Goal: Navigation & Orientation: Find specific page/section

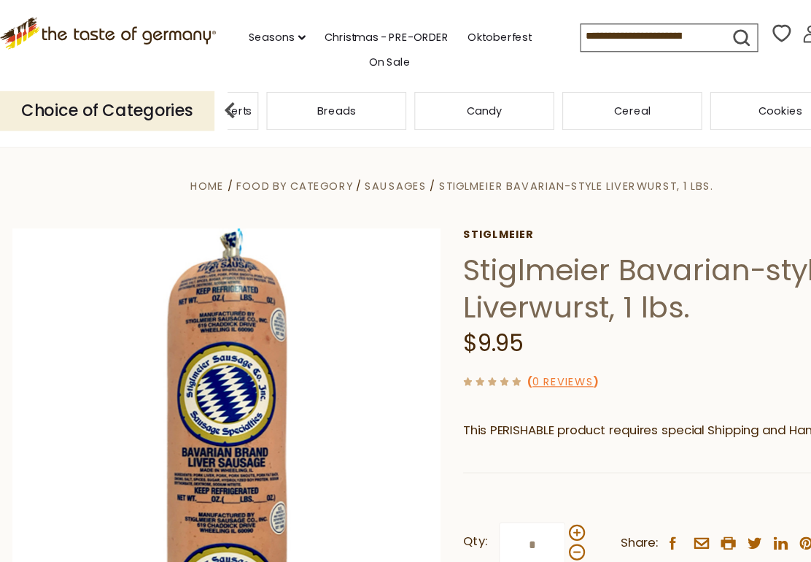
click at [226, 94] on span "Baking, Cakes, Desserts" at bounding box center [169, 99] width 113 height 11
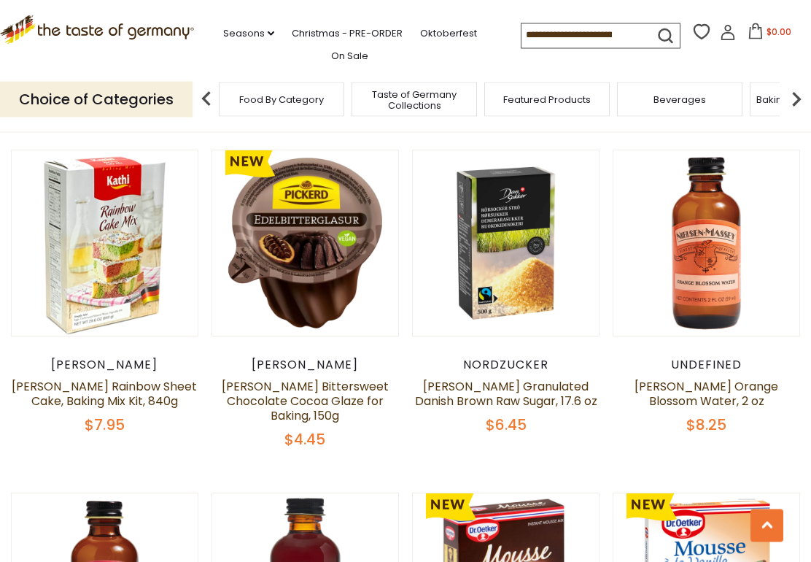
scroll to position [687, 0]
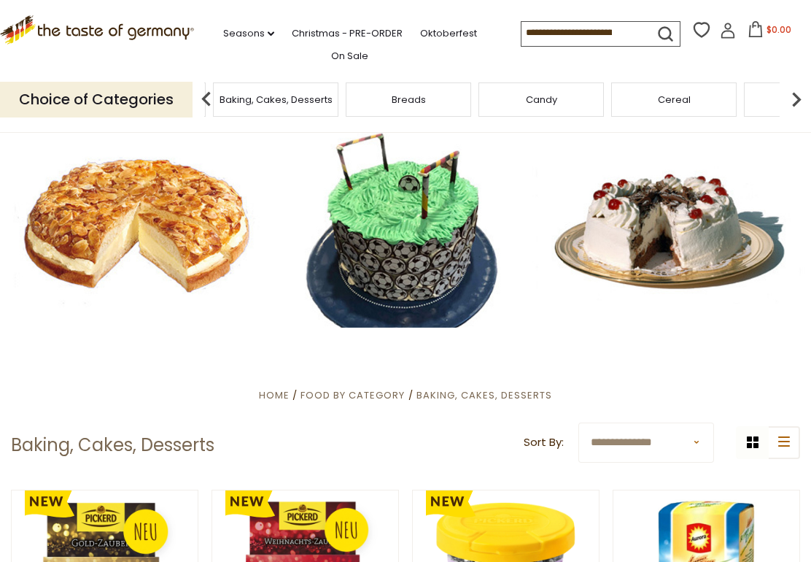
scroll to position [4, 0]
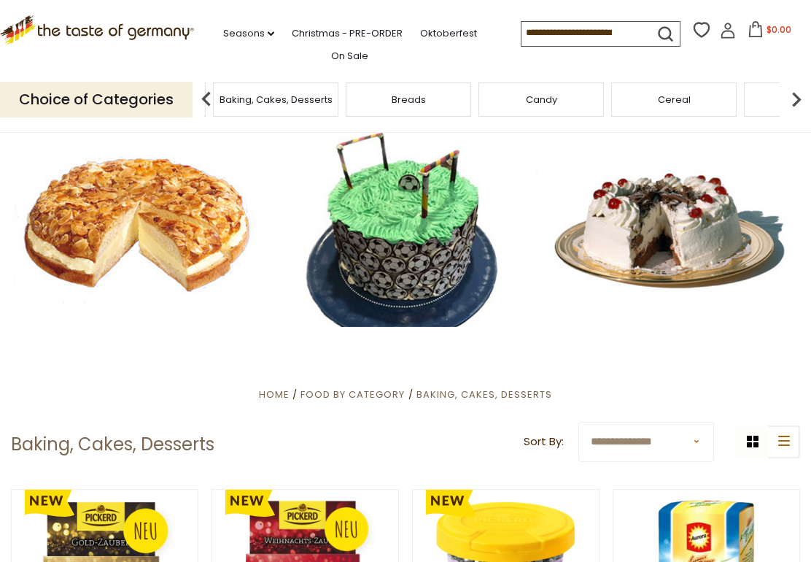
click at [211, 89] on img at bounding box center [206, 99] width 29 height 29
click at [329, 94] on span "Beverages" at bounding box center [336, 99] width 53 height 11
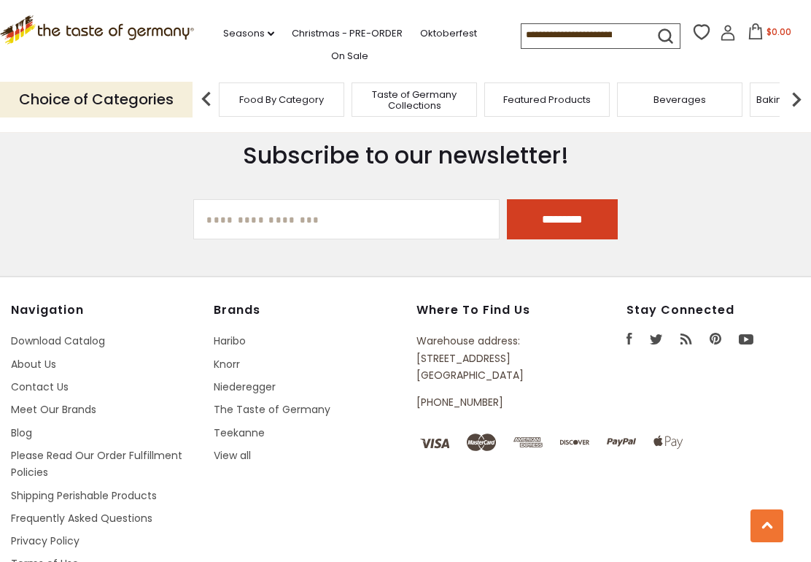
scroll to position [3595, 0]
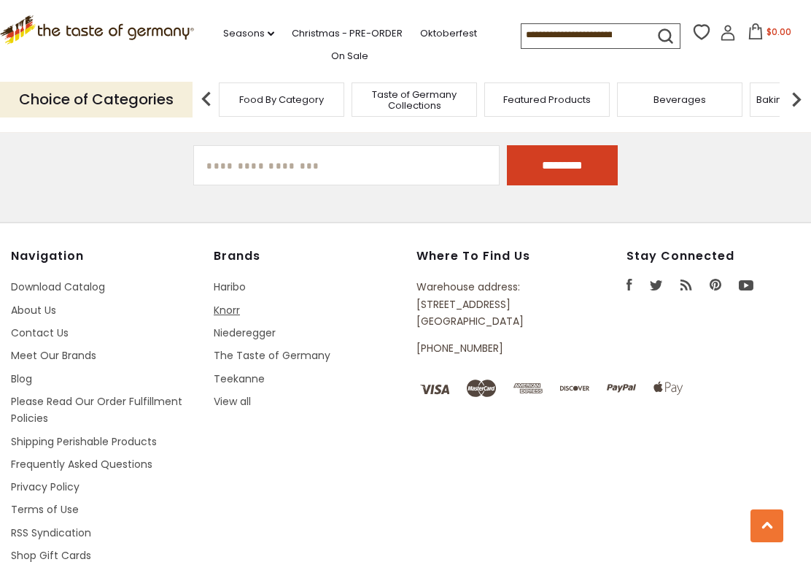
click at [230, 303] on link "Knorr" at bounding box center [227, 310] width 26 height 15
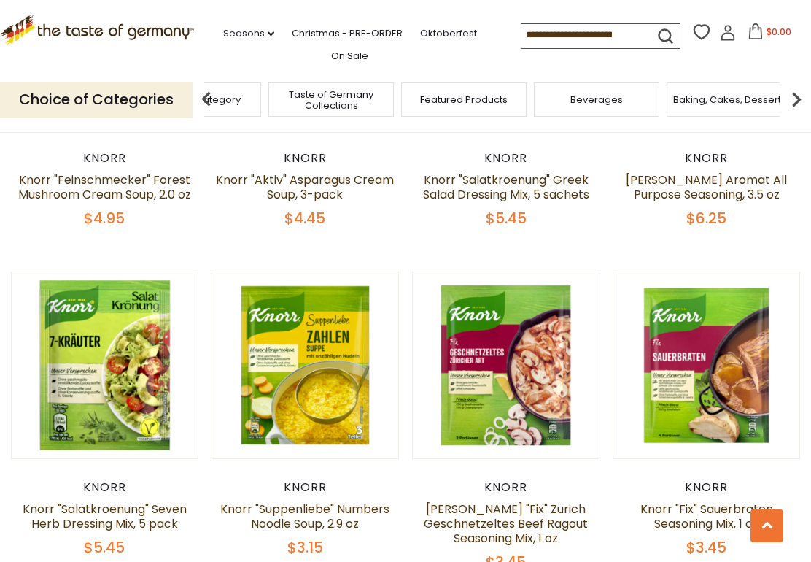
scroll to position [2055, 0]
